Goal: Navigation & Orientation: Find specific page/section

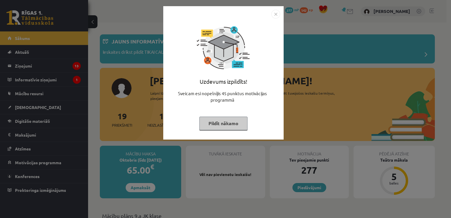
click at [277, 14] on img "Close" at bounding box center [276, 14] width 9 height 9
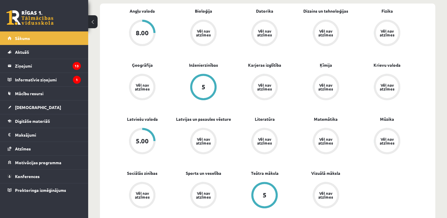
scroll to position [219, 0]
click at [59, 111] on link "[DEMOGRAPHIC_DATA]" at bounding box center [44, 108] width 73 height 14
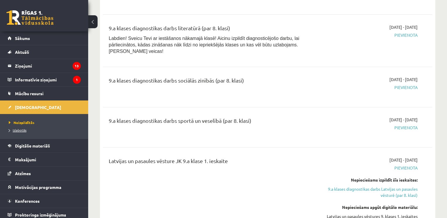
click at [29, 128] on link "Izlabotās" at bounding box center [45, 130] width 73 height 5
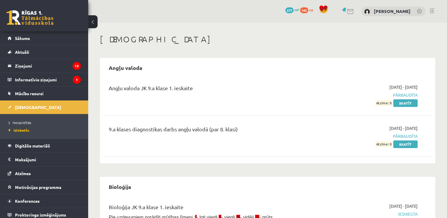
click at [434, 11] on link at bounding box center [432, 11] width 4 height 5
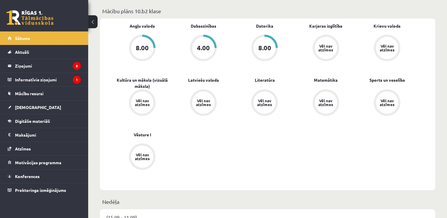
scroll to position [205, 0]
click at [61, 113] on link "[DEMOGRAPHIC_DATA]" at bounding box center [44, 108] width 73 height 14
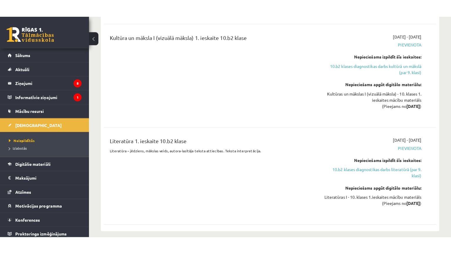
scroll to position [148, 0]
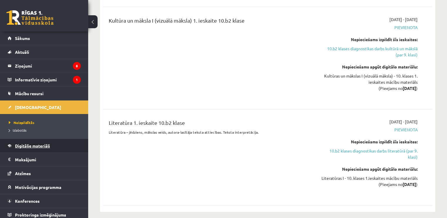
click at [48, 149] on link "Digitālie materiāli" at bounding box center [44, 146] width 73 height 14
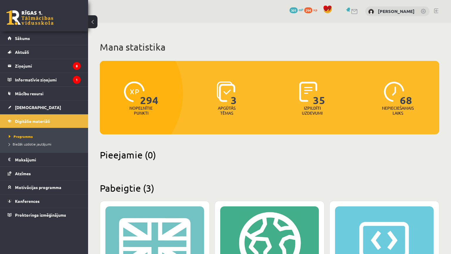
scroll to position [175, 0]
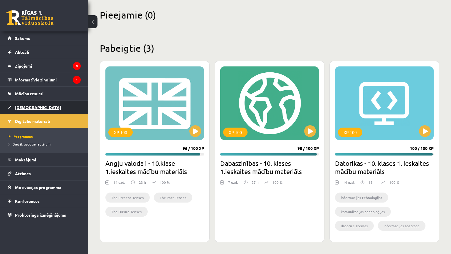
click at [56, 104] on link "[DEMOGRAPHIC_DATA]" at bounding box center [44, 108] width 73 height 14
